Goal: Information Seeking & Learning: Learn about a topic

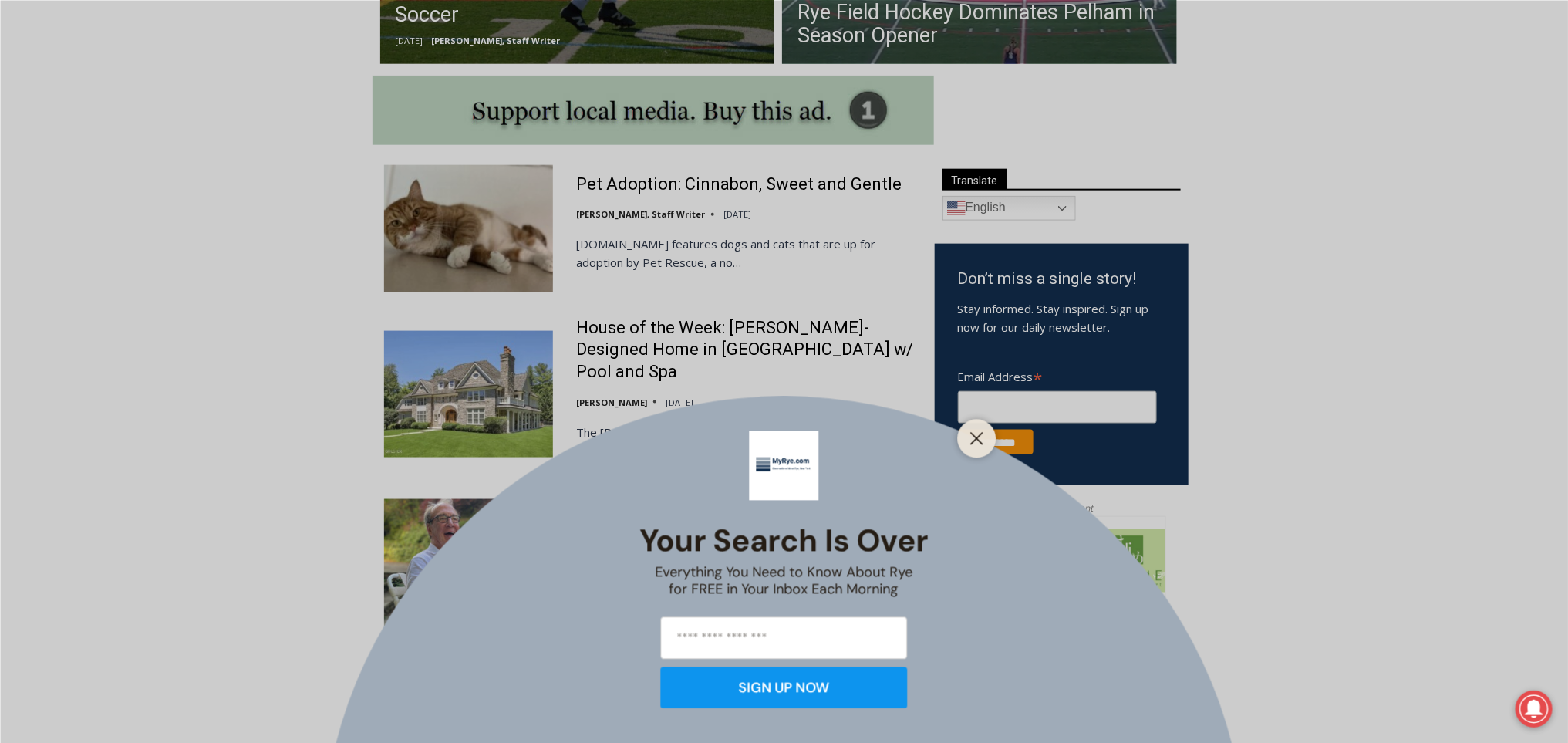
scroll to position [746, 0]
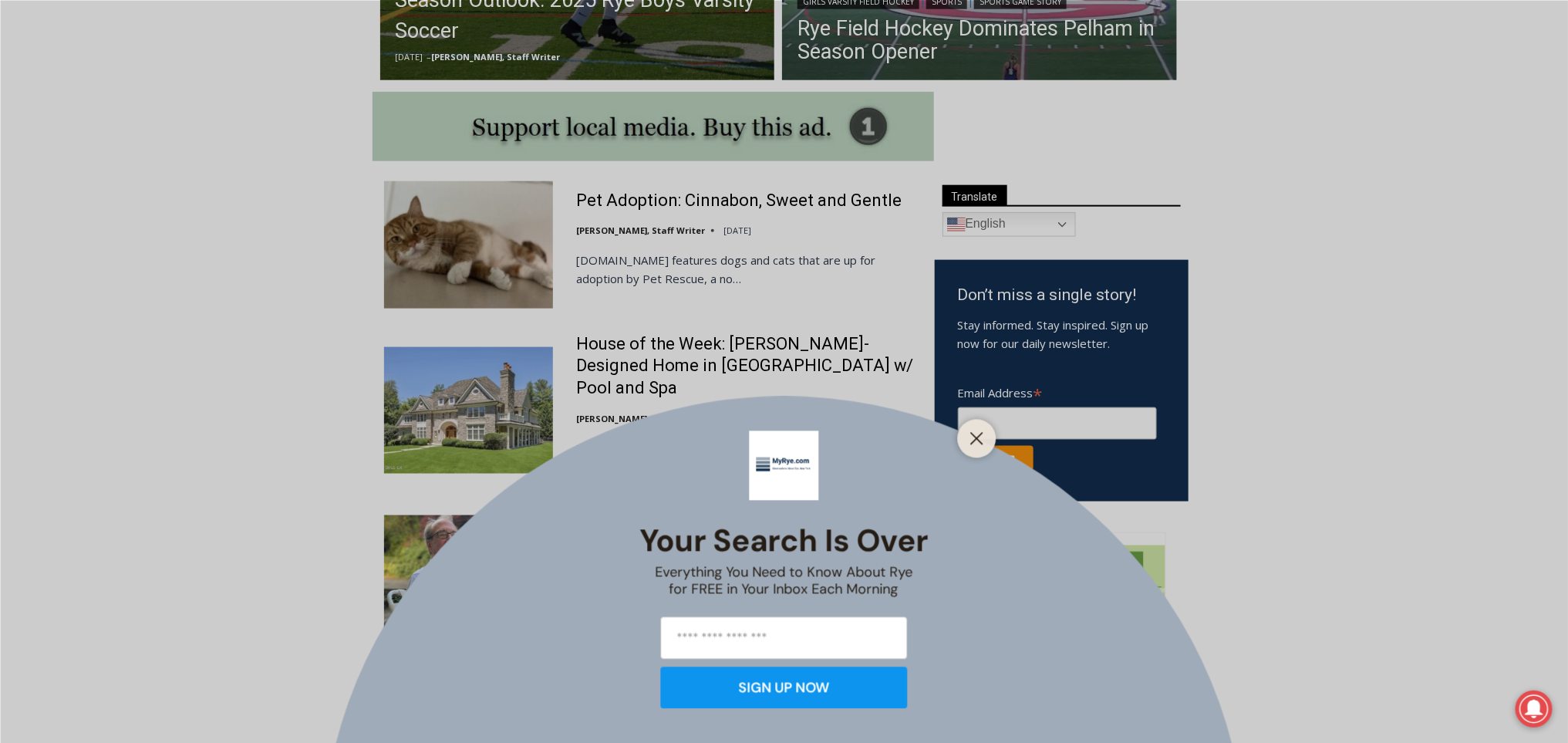
click at [969, 450] on div at bounding box center [977, 438] width 39 height 39
click at [977, 432] on icon "Close" at bounding box center [977, 438] width 14 height 14
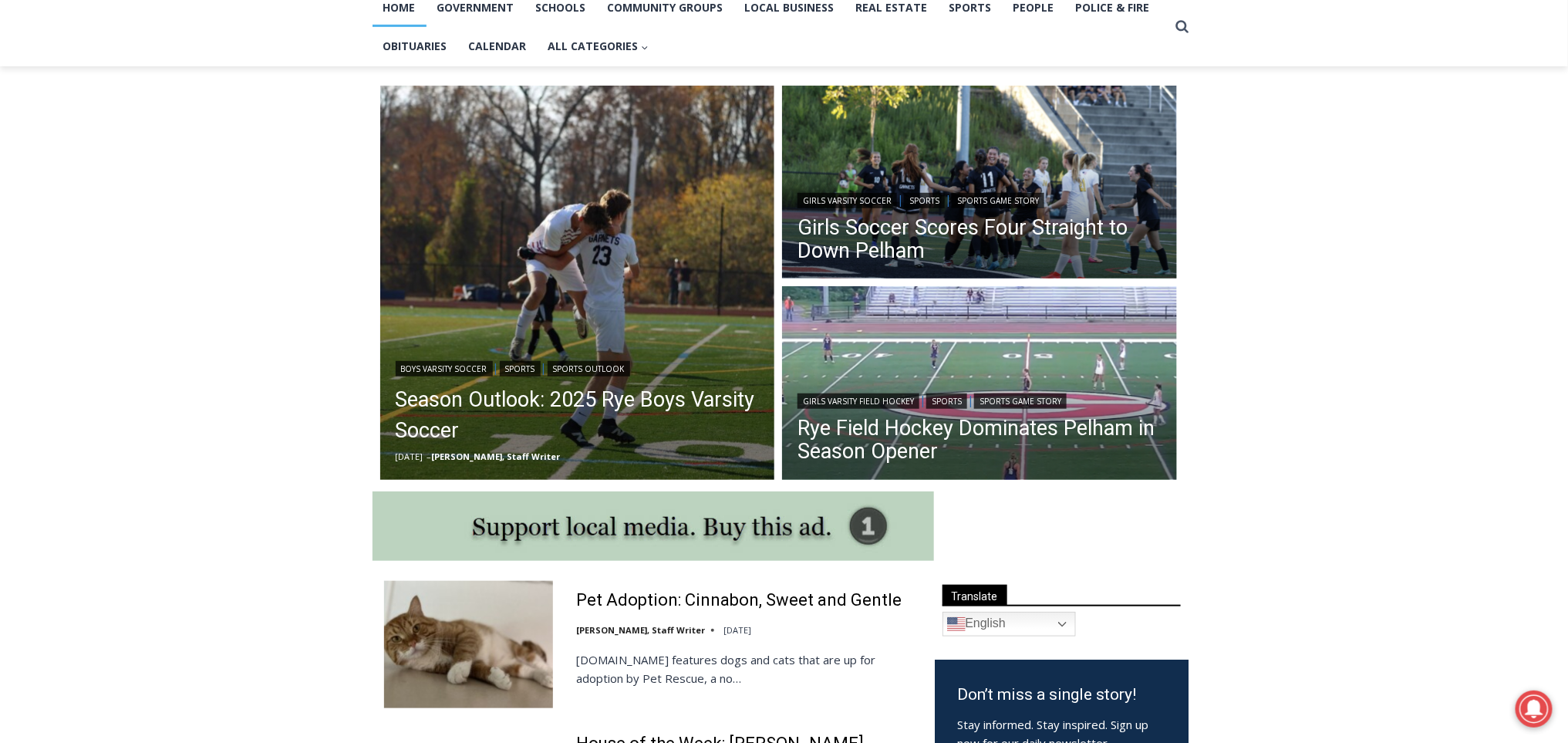
scroll to position [340, 0]
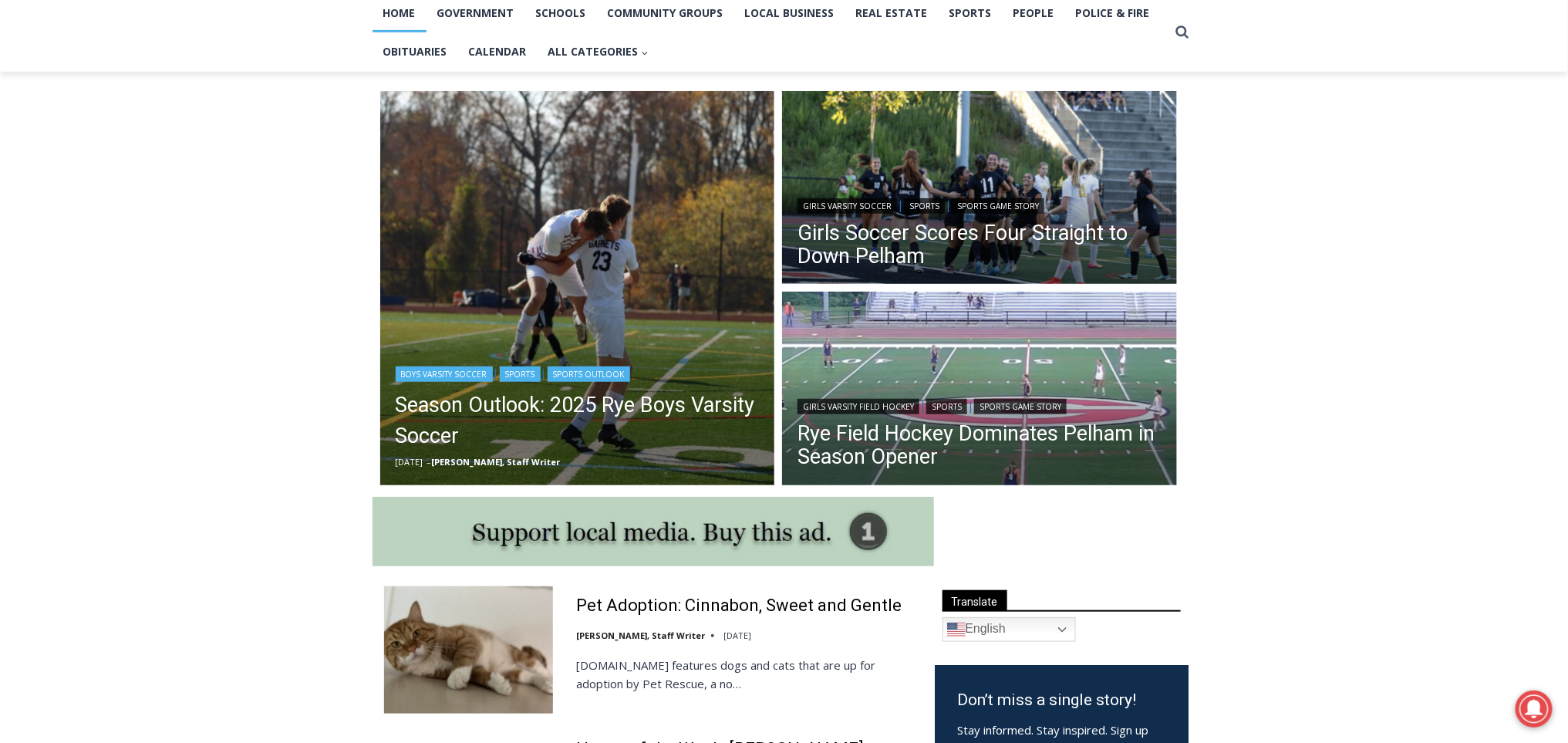
click at [684, 303] on img "Read More Season Outlook: 2025 Rye Boys Varsity Soccer" at bounding box center [578, 288] width 395 height 395
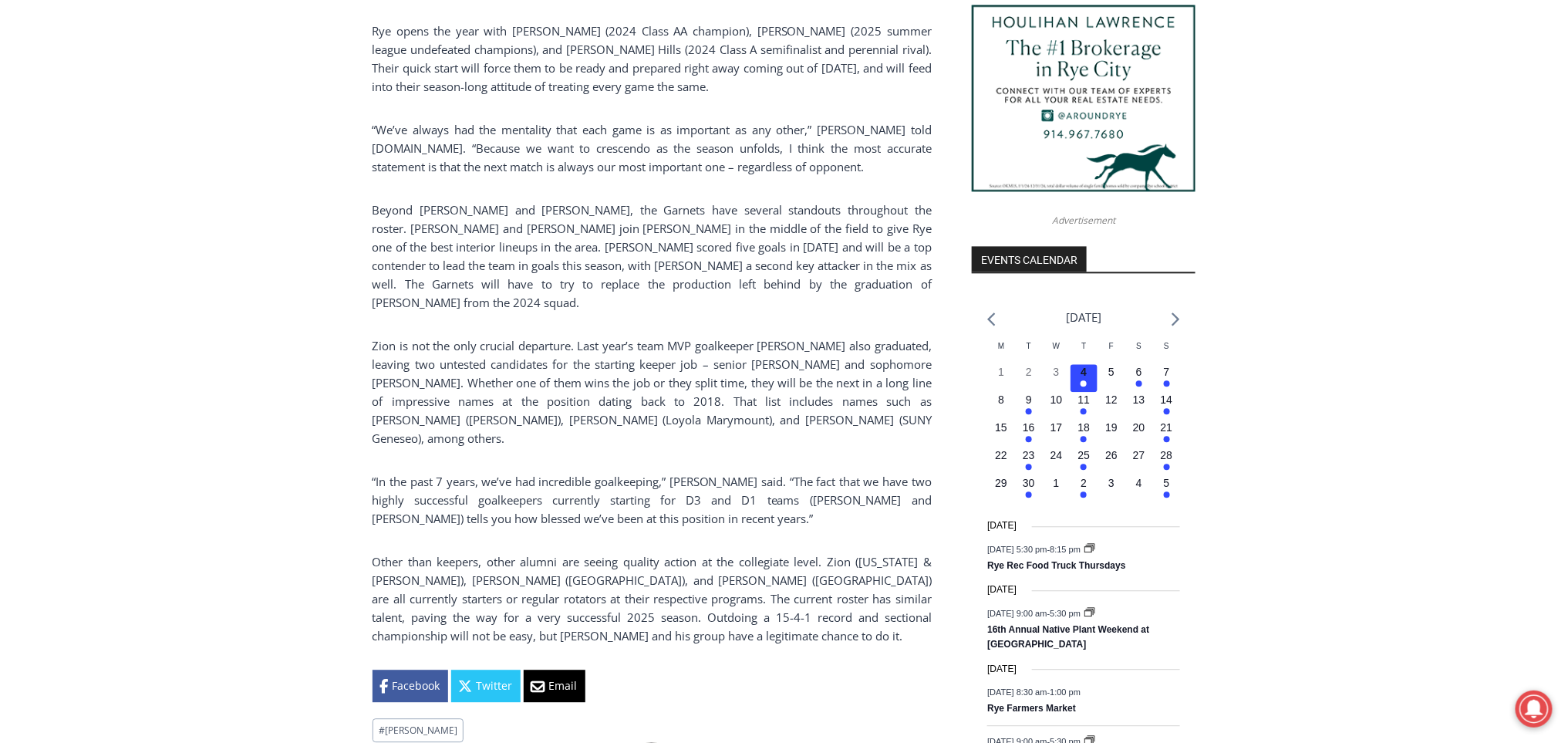
scroll to position [1502, 0]
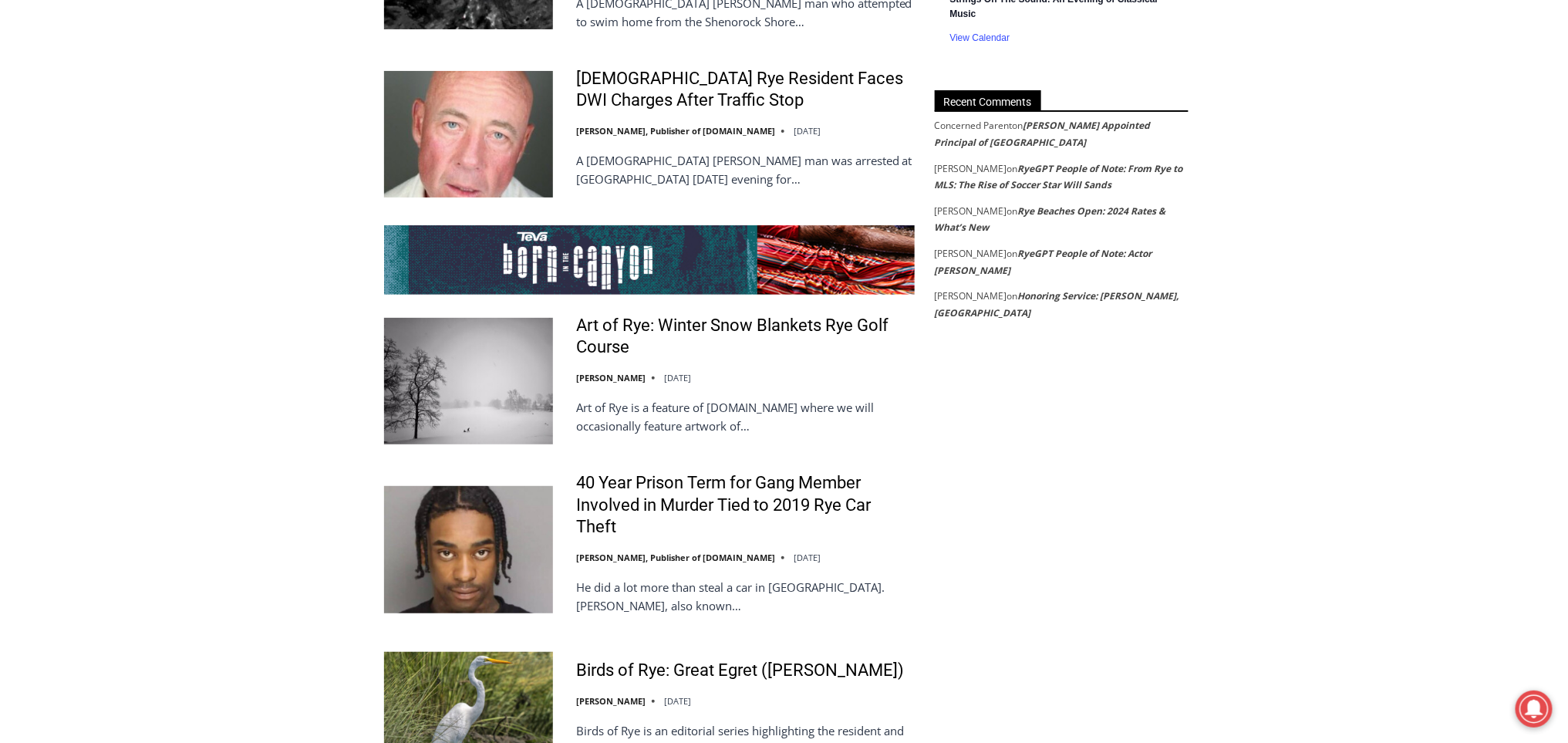
scroll to position [2749, 0]
